Goal: Find contact information: Find contact information

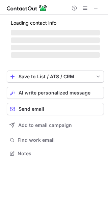
scroll to position [152, 108]
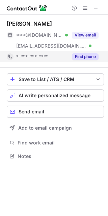
click at [76, 60] on div "Find phone" at bounding box center [83, 56] width 31 height 11
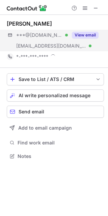
drag, startPoint x: 69, startPoint y: 45, endPoint x: 47, endPoint y: 84, distance: 45.3
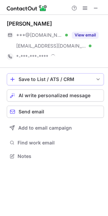
click at [69, 45] on div "***@gmail.com Verified ***@landolakes.com Verified View email" at bounding box center [55, 41] width 97 height 22
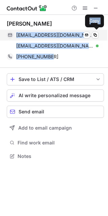
drag, startPoint x: 58, startPoint y: 59, endPoint x: 18, endPoint y: 35, distance: 47.4
click at [18, 35] on div "William Zins billyzins@gmail.com Verified Send email Copy wzins@landolakes.com …" at bounding box center [55, 41] width 97 height 42
copy div "billyzins@gmail.com Verified Send email Copy wzins@landolakes.com Verified Send…"
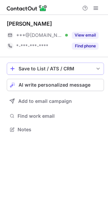
scroll to position [125, 108]
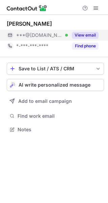
drag, startPoint x: 89, startPoint y: 47, endPoint x: 89, endPoint y: 31, distance: 15.2
click at [89, 46] on button "Find phone" at bounding box center [85, 46] width 27 height 7
click at [89, 31] on div "View email" at bounding box center [83, 35] width 31 height 11
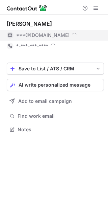
scroll to position [129, 108]
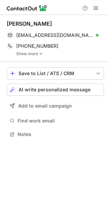
click at [45, 53] on link "Show more" at bounding box center [60, 53] width 88 height 5
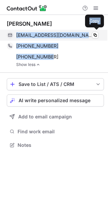
drag, startPoint x: 58, startPoint y: 53, endPoint x: 17, endPoint y: 31, distance: 47.0
click at [17, 31] on div "Jennifer Provoast jprovoast@gmail.com Verified Copy +19898606409 Copy +19894500…" at bounding box center [55, 43] width 97 height 47
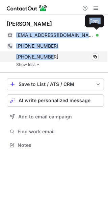
copy div "jprovoast@gmail.com Verified Copy +19898606409 Copy +19894500936"
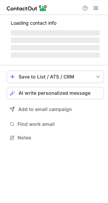
scroll to position [152, 108]
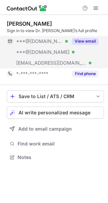
drag, startPoint x: 85, startPoint y: 77, endPoint x: 85, endPoint y: 45, distance: 31.4
click at [85, 76] on button "Find phone" at bounding box center [85, 73] width 27 height 7
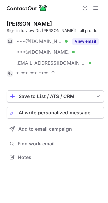
click at [85, 35] on div "Dr. Roger Henry Sr. Sign in to view Dr. Roger’s full profile ***@aol.com Verifi…" at bounding box center [55, 49] width 97 height 59
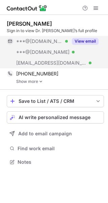
click at [91, 41] on button "View email" at bounding box center [85, 41] width 27 height 7
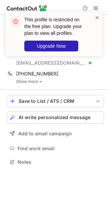
click at [41, 83] on img at bounding box center [41, 81] width 4 height 5
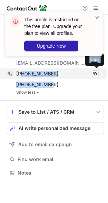
drag, startPoint x: 49, startPoint y: 83, endPoint x: 22, endPoint y: 76, distance: 27.9
click at [22, 76] on div "+16145715612 Copy +16148750781 Copy" at bounding box center [53, 79] width 92 height 22
copy div "6145715612 Copy +16148750781"
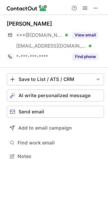
scroll to position [152, 108]
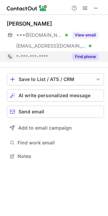
click at [54, 53] on div "*-***-***-****" at bounding box center [37, 56] width 61 height 11
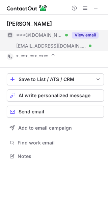
click at [55, 46] on div "***@byui.edu Verified" at bounding box center [42, 46] width 52 height 6
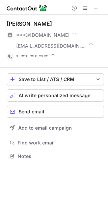
scroll to position [156, 108]
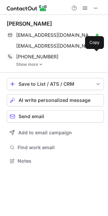
click at [34, 66] on link "Show more" at bounding box center [60, 64] width 88 height 5
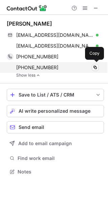
scroll to position [167, 108]
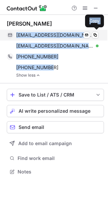
drag, startPoint x: 60, startPoint y: 68, endPoint x: 18, endPoint y: 35, distance: 53.3
click at [18, 35] on div "Mark Purcell mnpurcell29@gmail.com Verified Send email Copy pur08003@byui.edu V…" at bounding box center [55, 48] width 97 height 57
copy div "mnpurcell29@gmail.com Verified Send email Copy pur08003@byui.edu Verified Send …"
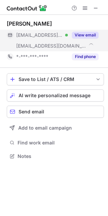
scroll to position [152, 108]
click at [49, 45] on span "[EMAIL_ADDRESS][DOMAIN_NAME]" at bounding box center [51, 46] width 70 height 6
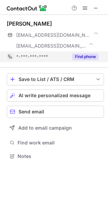
drag, startPoint x: 50, startPoint y: 65, endPoint x: 50, endPoint y: 58, distance: 7.4
click at [50, 65] on div "[PERSON_NAME] [EMAIL_ADDRESS][DOMAIN_NAME] [EMAIL_ADDRESS][DOMAIN_NAME] *-***-*…" at bounding box center [55, 41] width 97 height 53
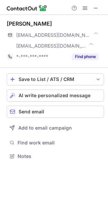
click at [50, 57] on div "*-***-***-****" at bounding box center [42, 57] width 52 height 6
